Goal: Task Accomplishment & Management: Complete application form

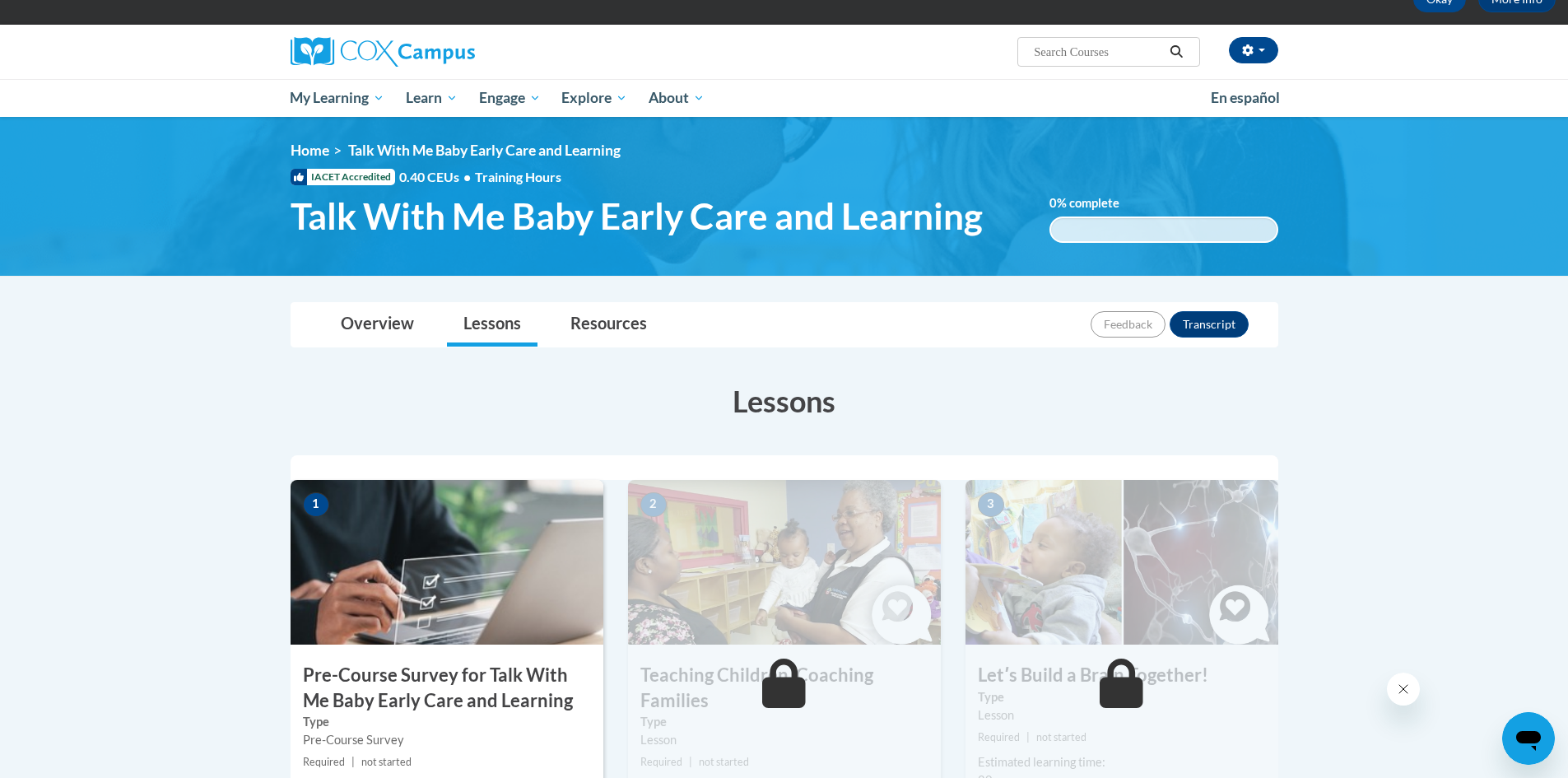
scroll to position [247, 0]
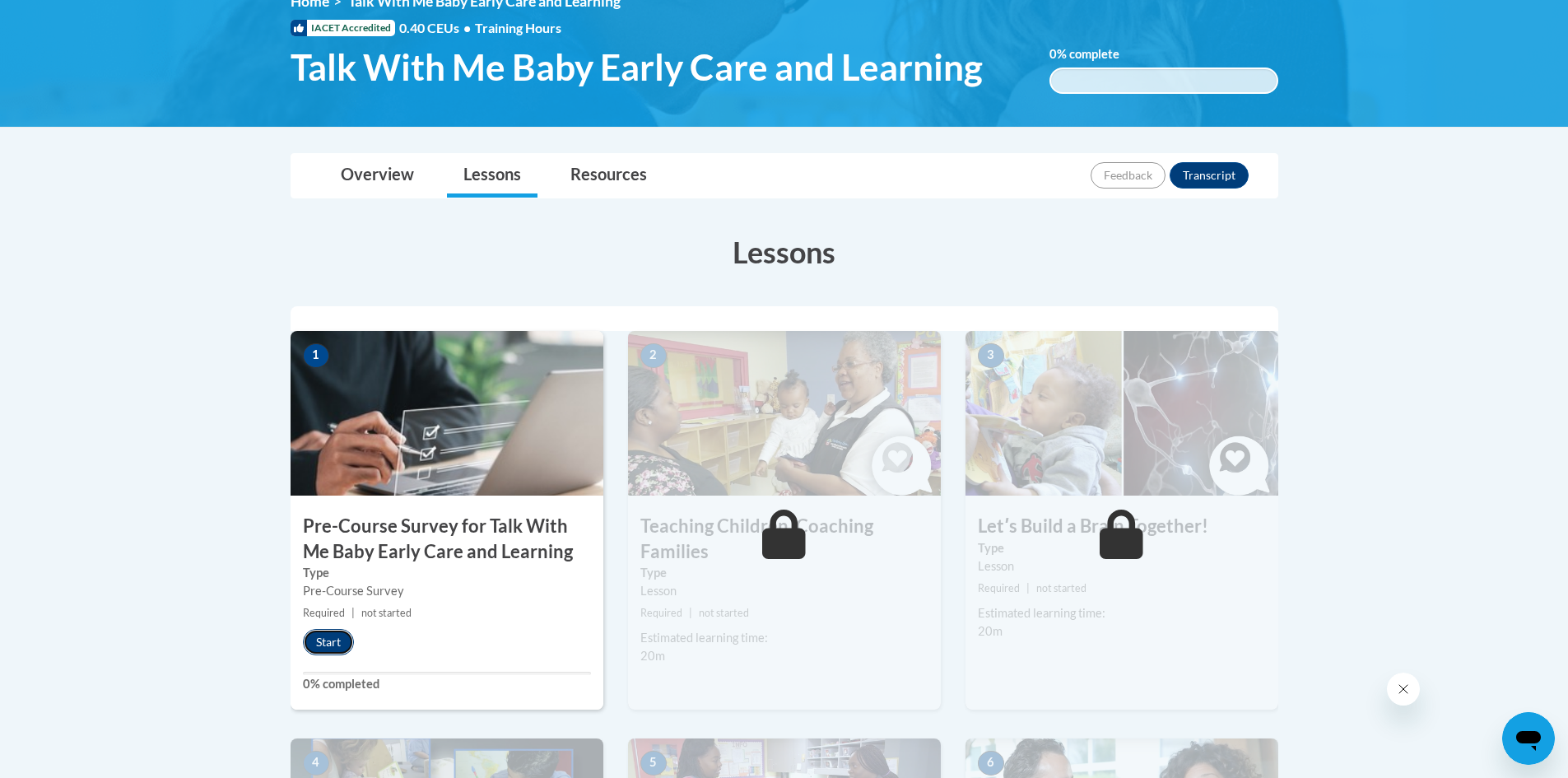
click at [333, 639] on button "Start" at bounding box center [328, 642] width 51 height 27
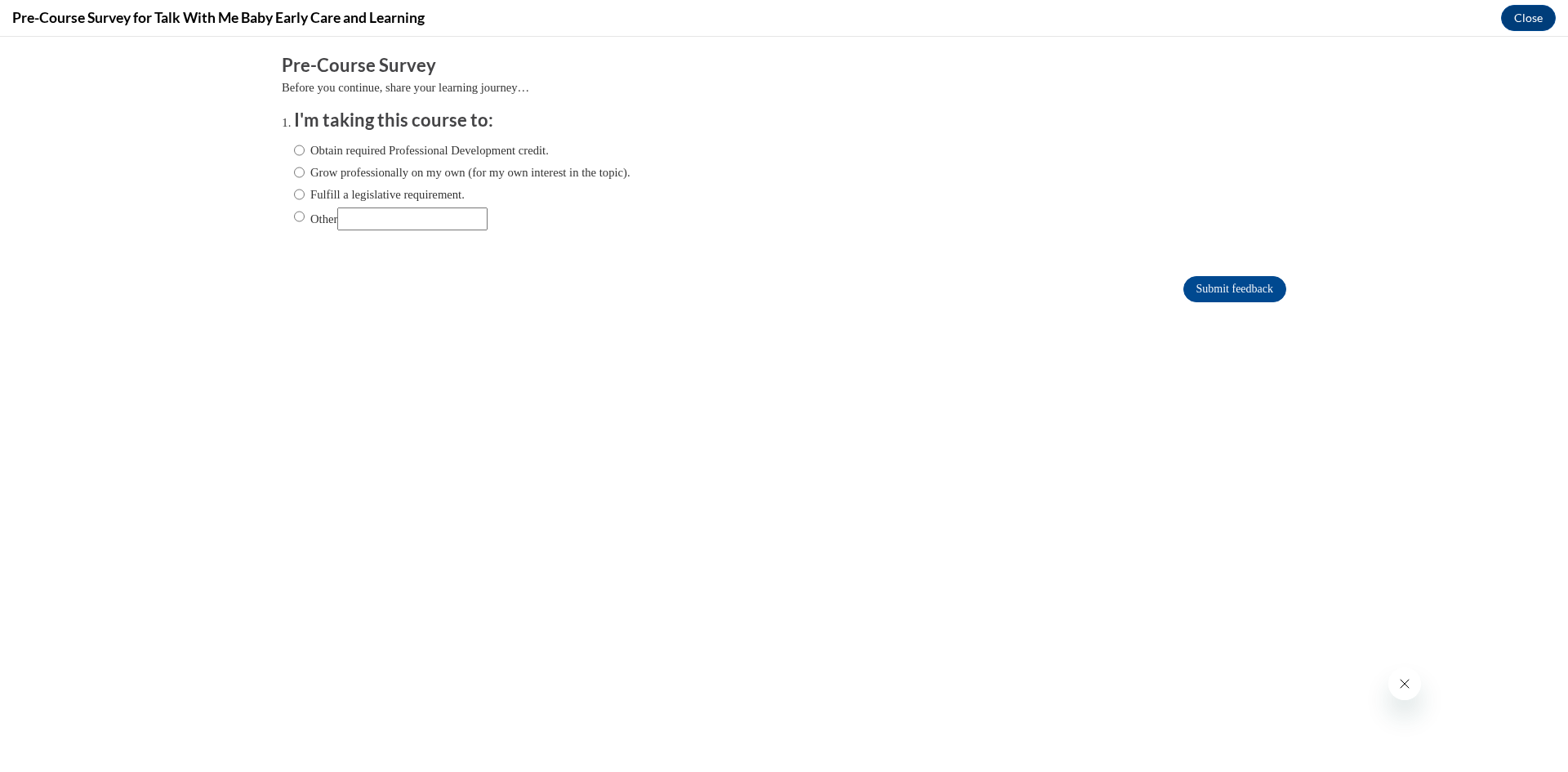
scroll to position [0, 0]
click at [294, 152] on input "Obtain required Professional Development credit." at bounding box center [300, 150] width 11 height 18
radio input "true"
click at [1199, 289] on input "Submit feedback" at bounding box center [1234, 289] width 103 height 27
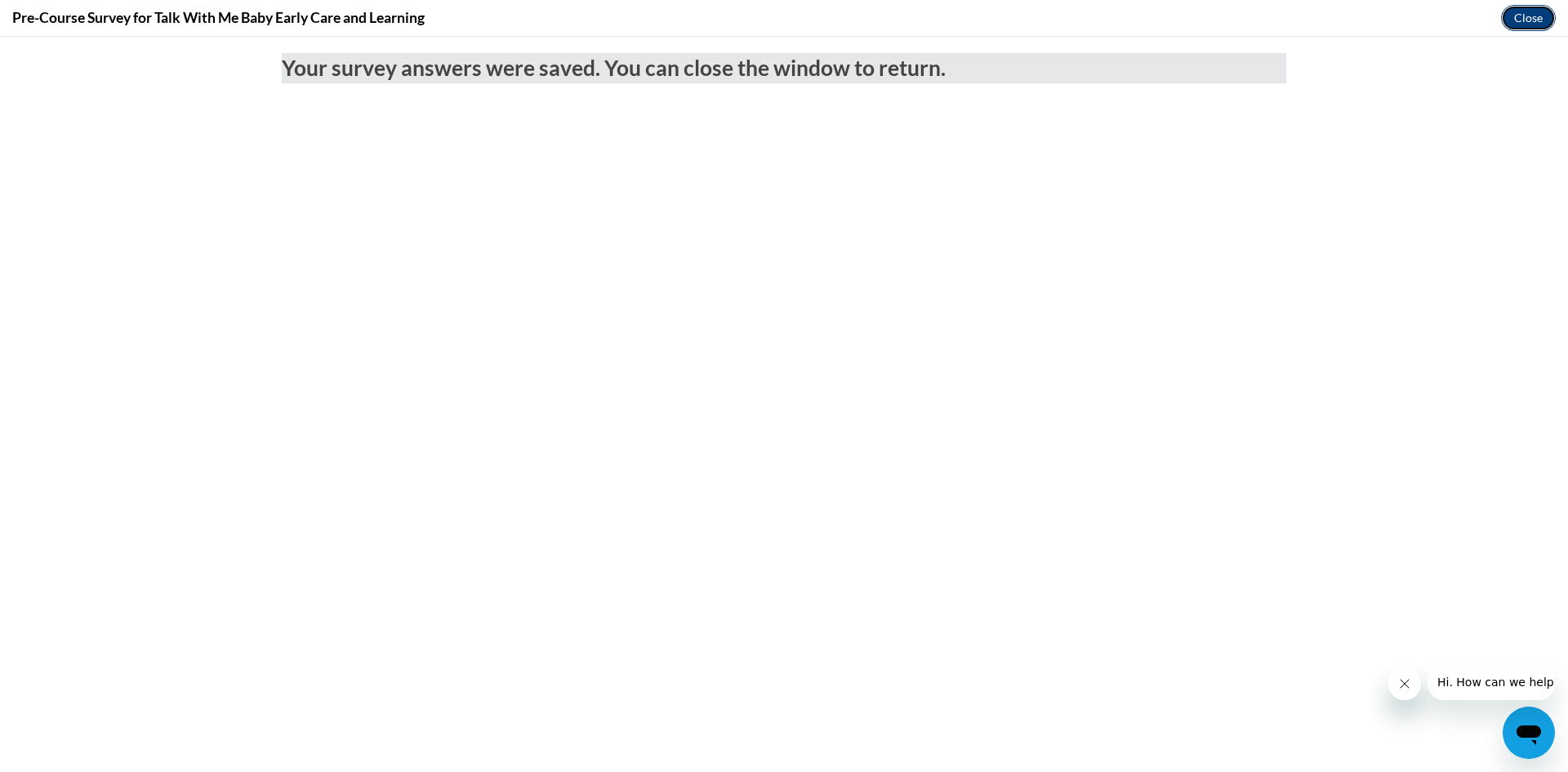
click at [1517, 27] on button "Close" at bounding box center [1528, 17] width 55 height 27
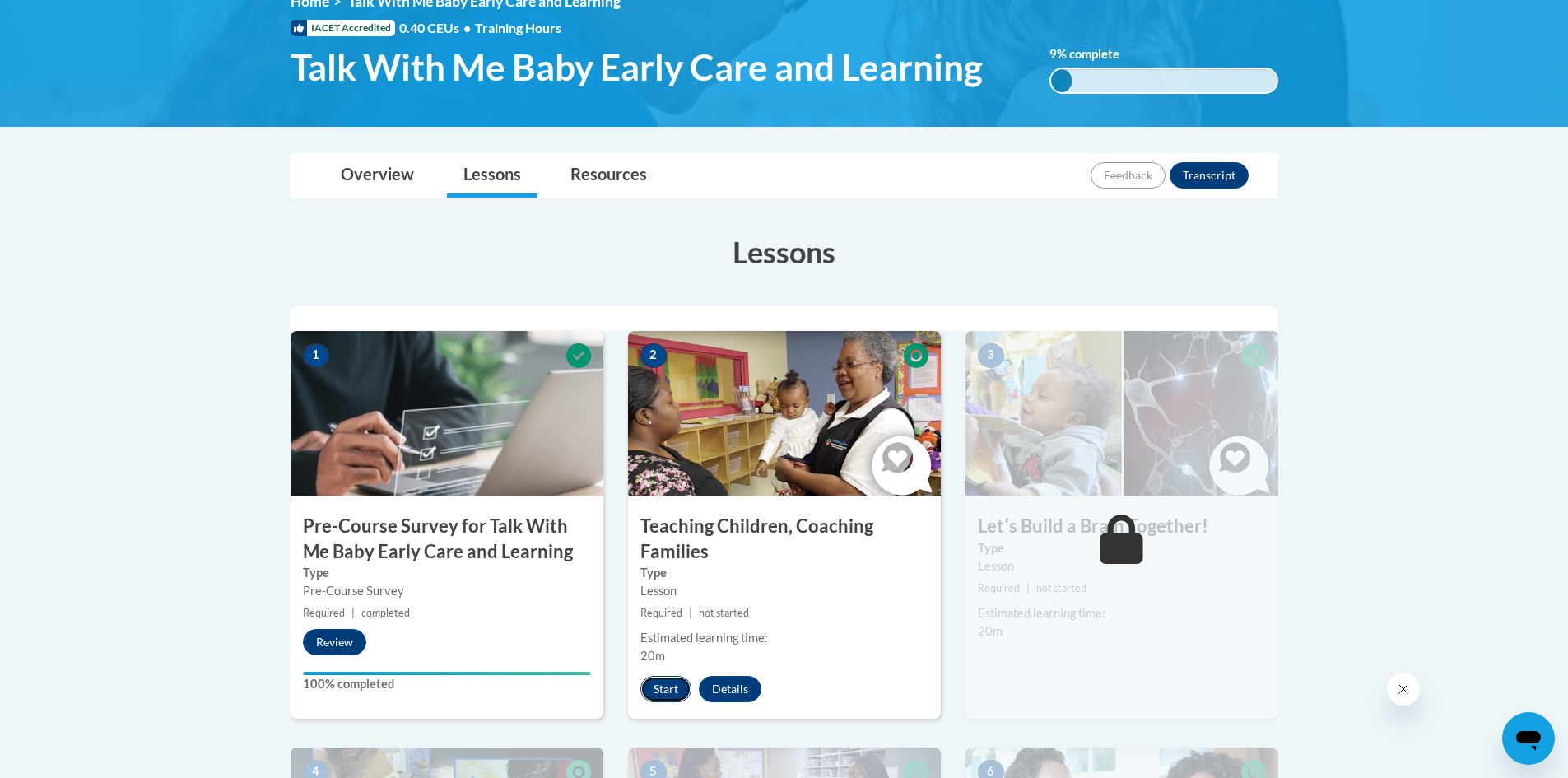
click at [683, 681] on button "Start" at bounding box center [665, 688] width 51 height 27
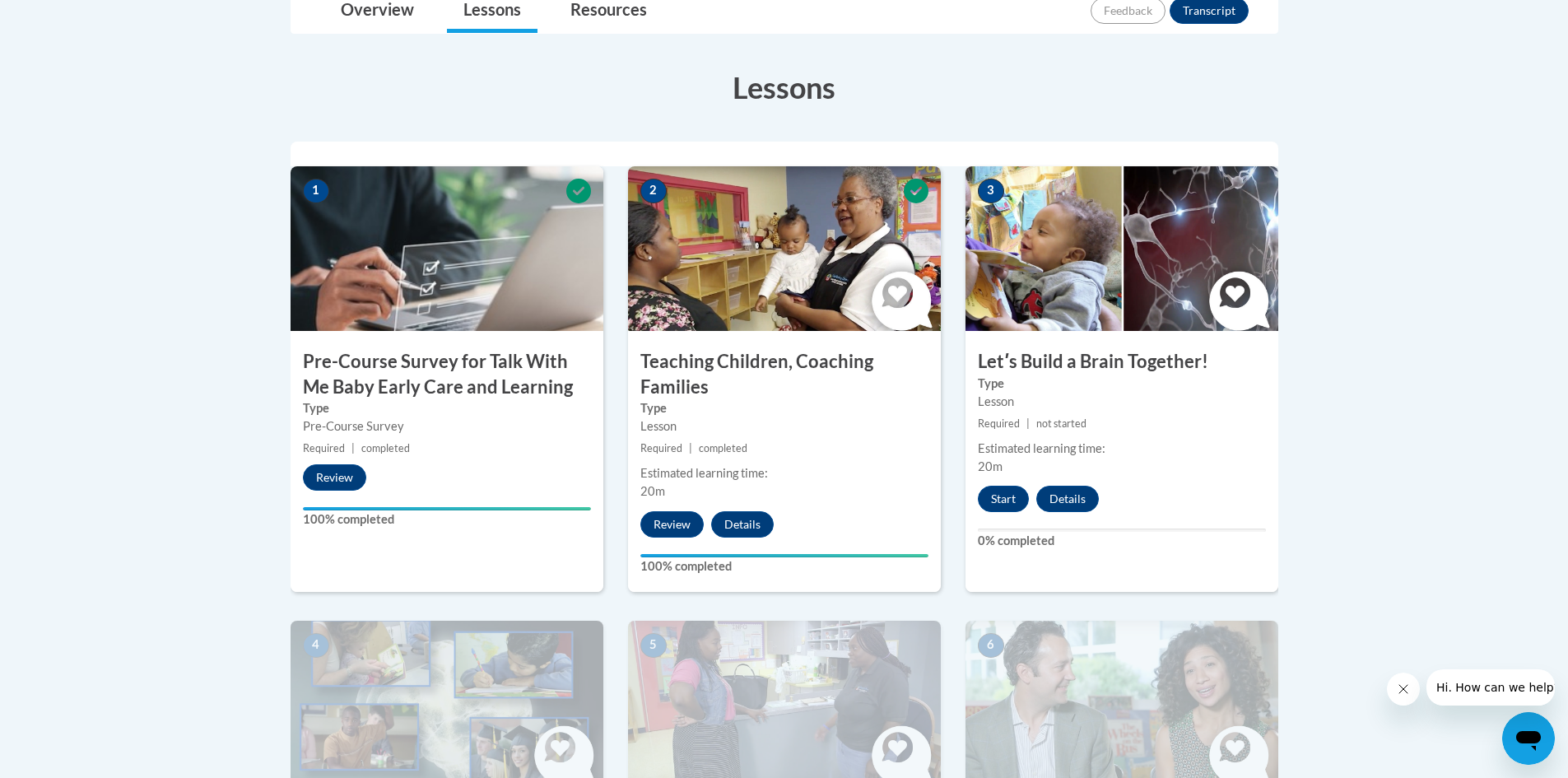
scroll to position [82, 0]
